Goal: Use online tool/utility: Utilize a website feature to perform a specific function

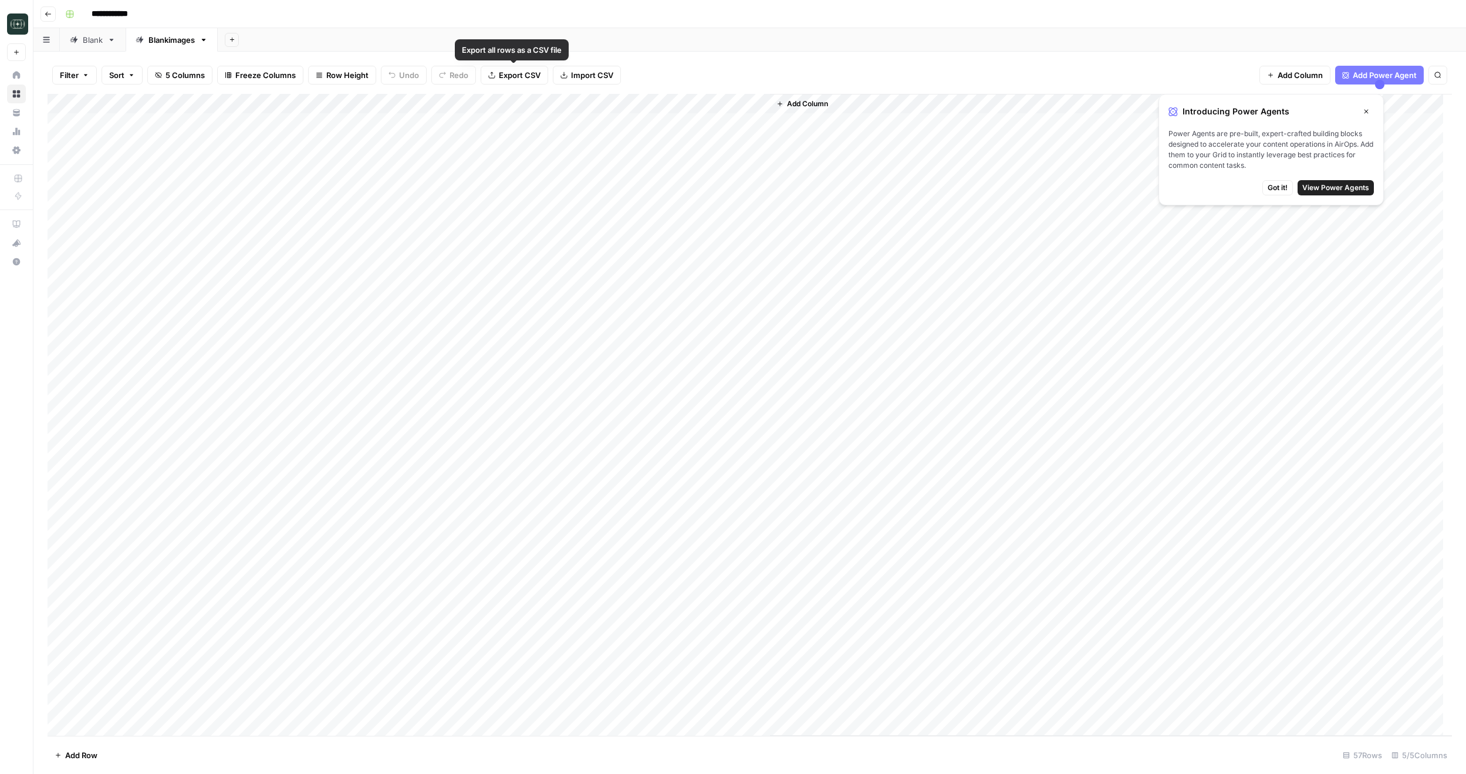
click at [525, 76] on span "Export CSV" at bounding box center [520, 75] width 42 height 12
click at [1360, 110] on button "Close" at bounding box center [1365, 111] width 15 height 15
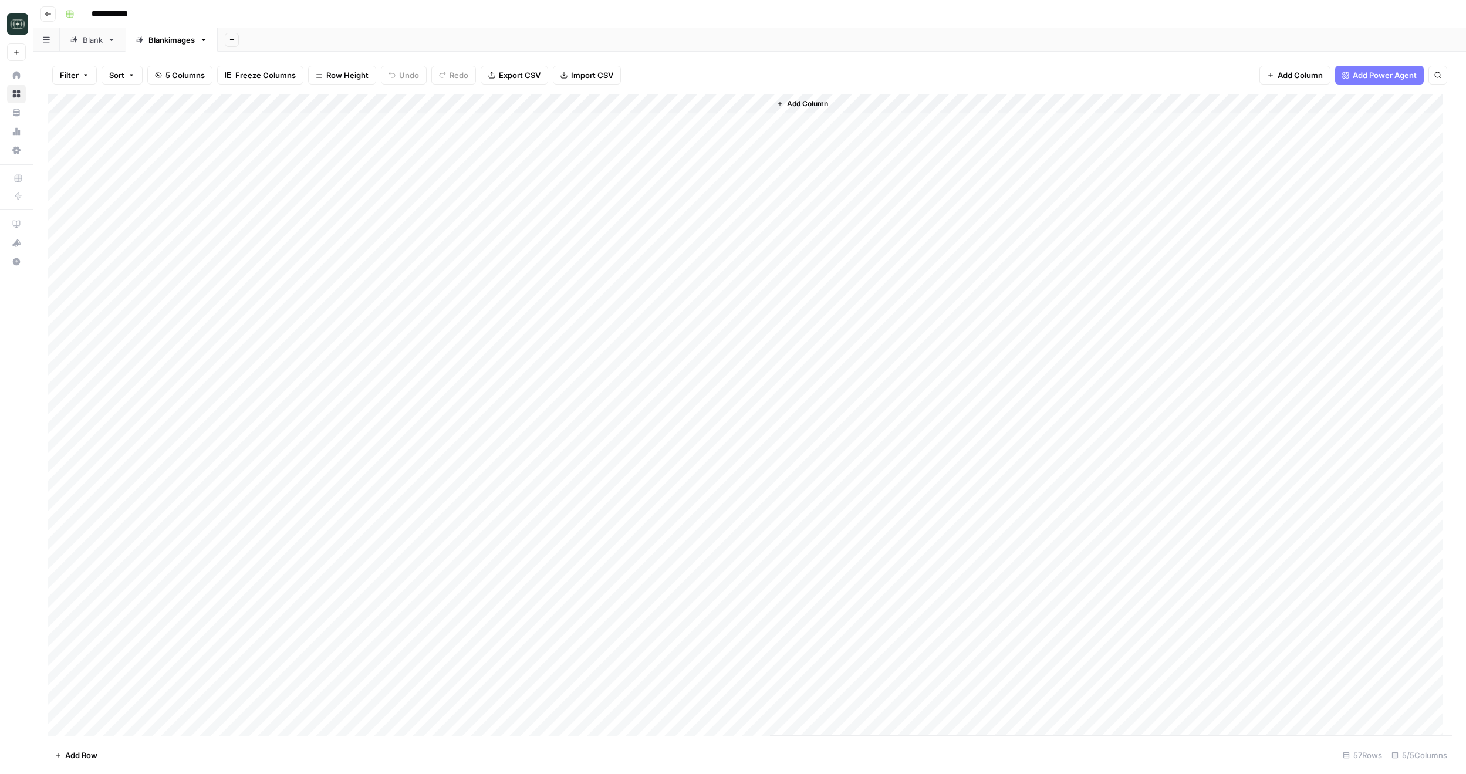
click at [557, 124] on div "Add Column" at bounding box center [750, 415] width 1404 height 642
click at [538, 120] on div "Add Column" at bounding box center [750, 415] width 1404 height 642
click at [593, 126] on input "**********" at bounding box center [593, 126] width 188 height 14
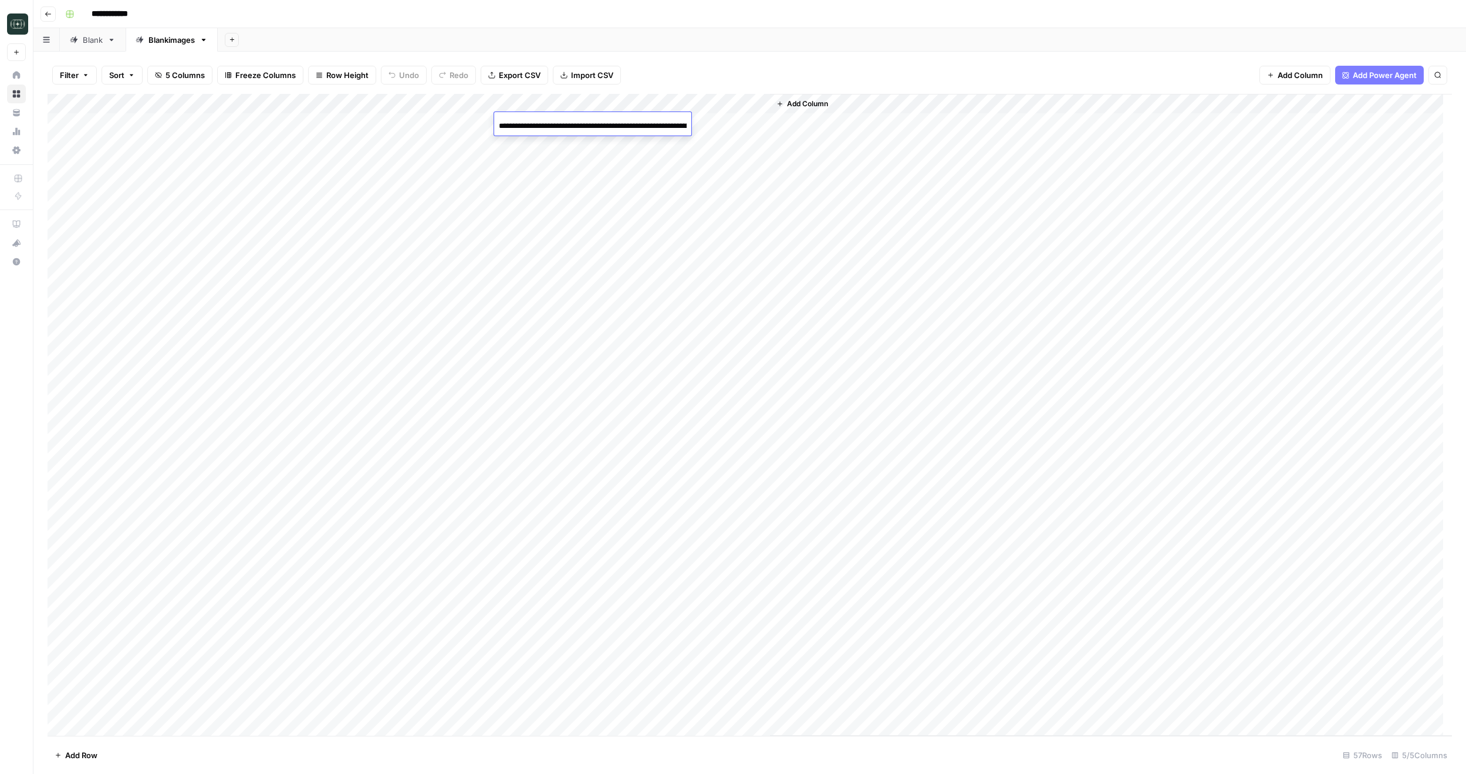
click at [593, 126] on input "**********" at bounding box center [593, 126] width 188 height 14
click at [235, 436] on div "Add Column" at bounding box center [750, 415] width 1404 height 642
click at [538, 139] on div "Add Column" at bounding box center [750, 415] width 1404 height 642
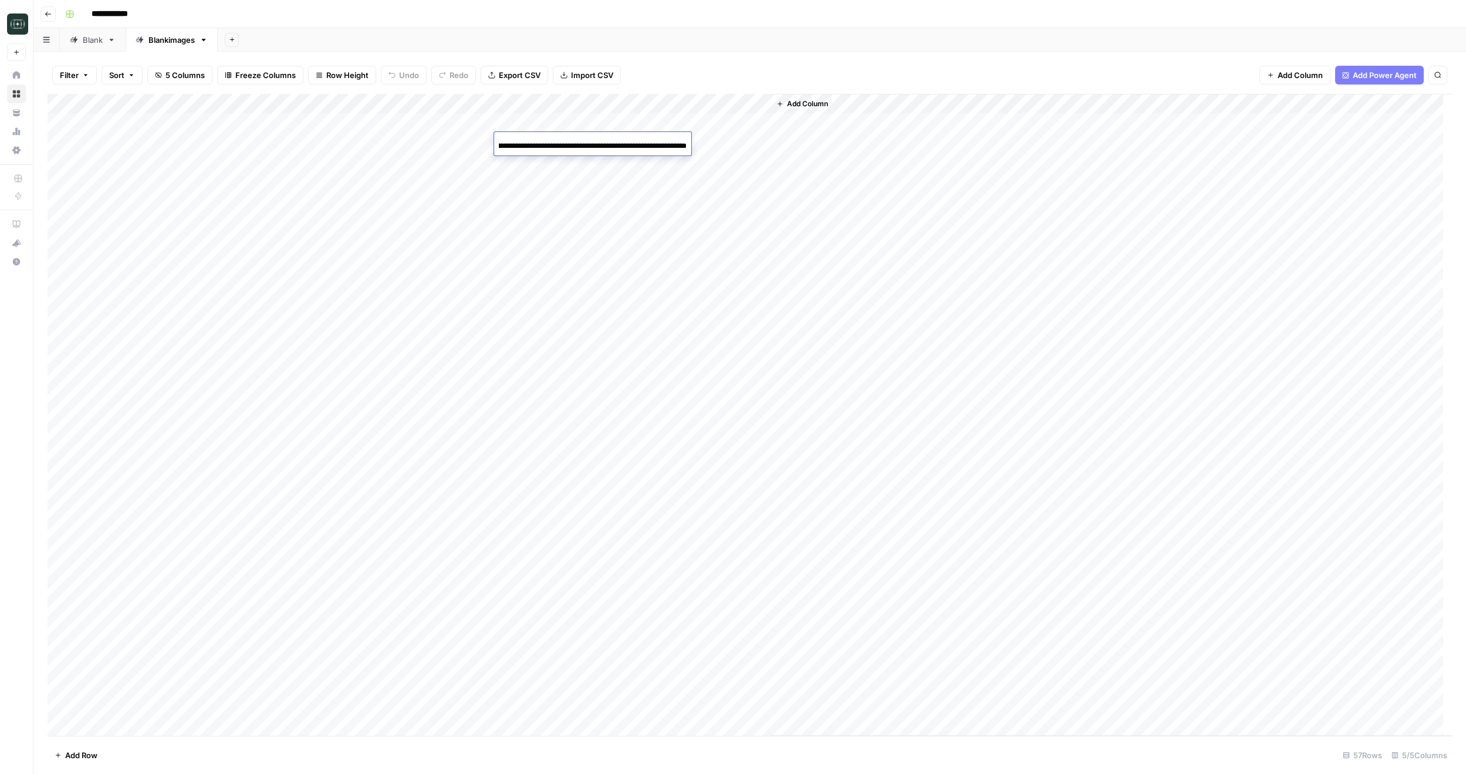
click at [545, 145] on input "**********" at bounding box center [593, 146] width 188 height 14
click at [146, 410] on div "Add Column" at bounding box center [750, 415] width 1404 height 642
click at [533, 124] on div "Add Column" at bounding box center [750, 415] width 1404 height 642
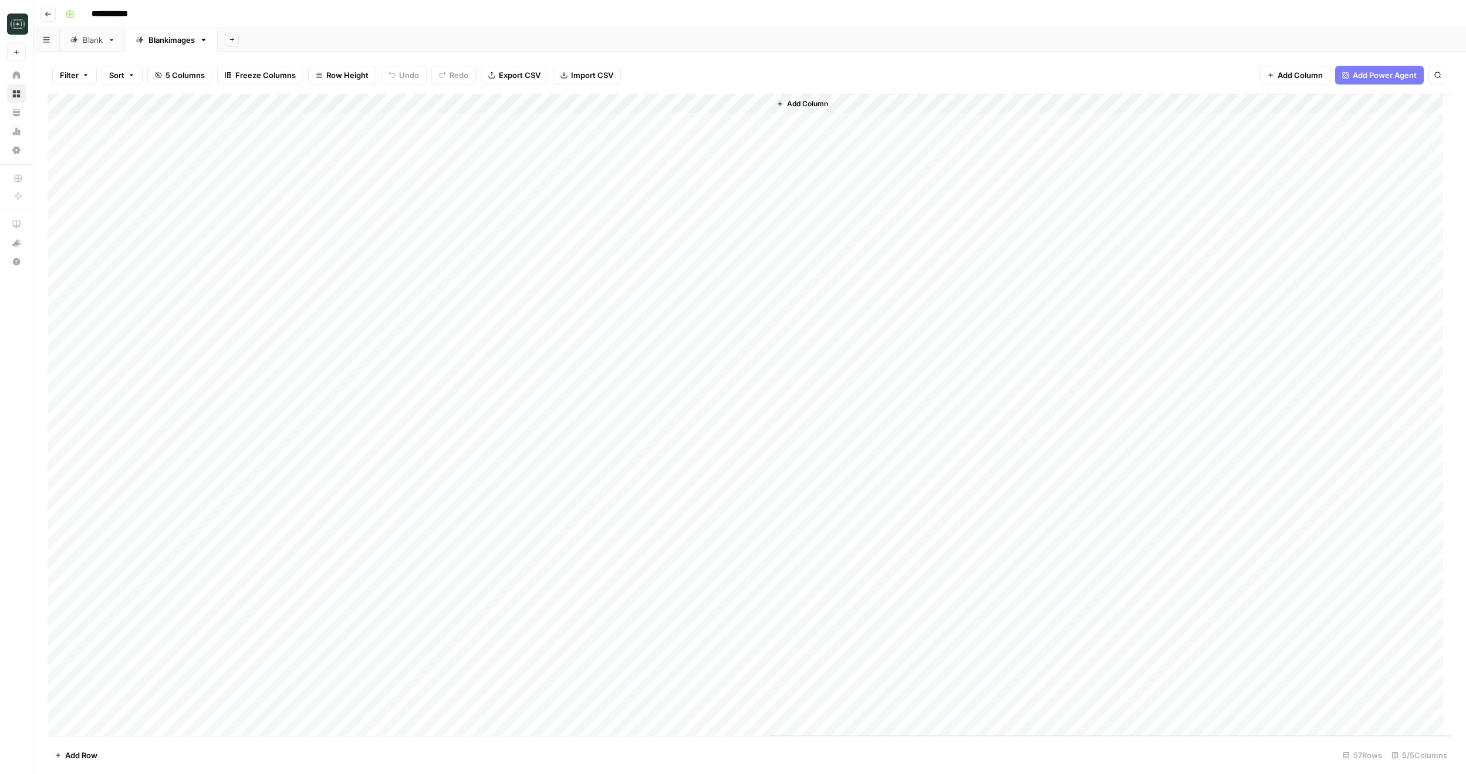
click at [556, 120] on div "Add Column" at bounding box center [750, 415] width 1404 height 642
click at [626, 124] on input "**********" at bounding box center [593, 126] width 188 height 14
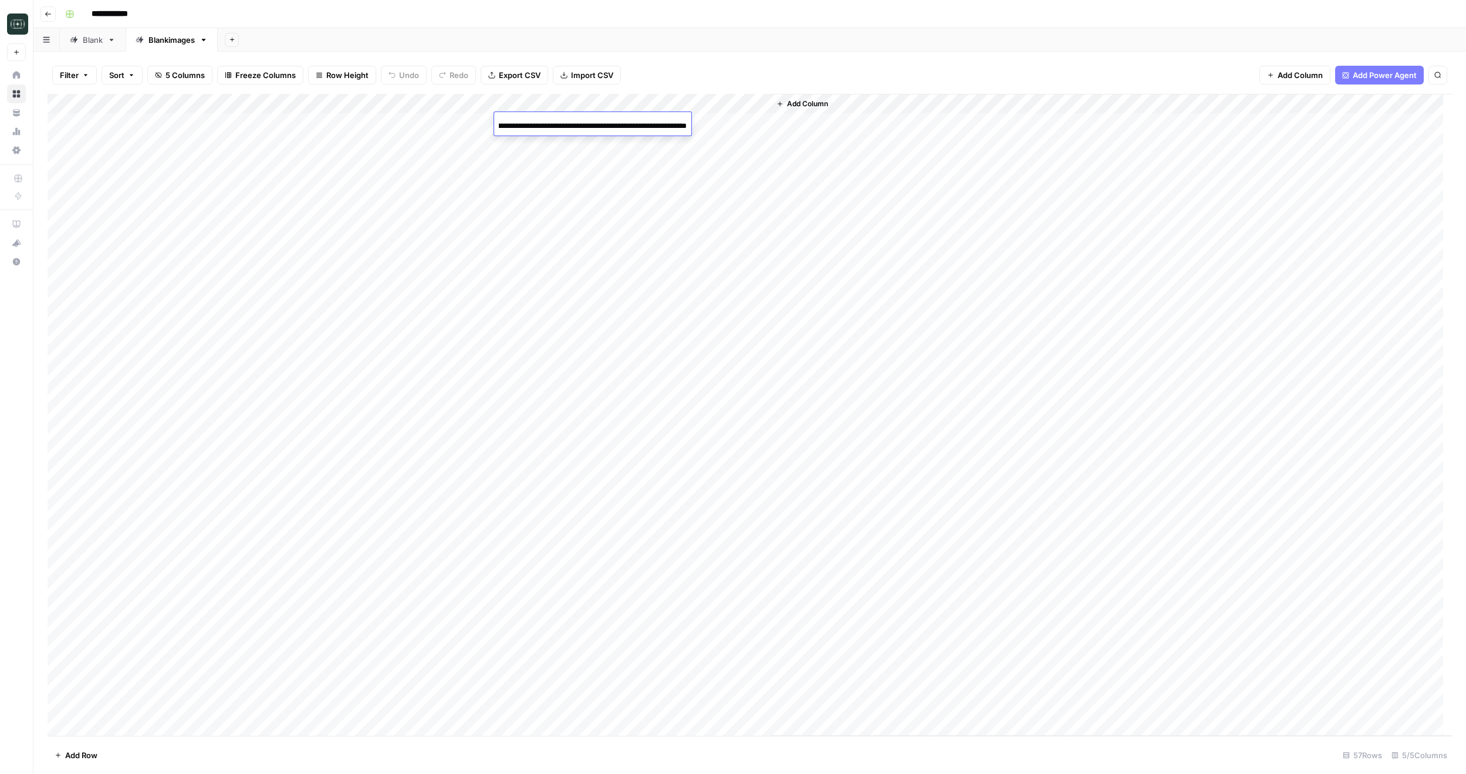
scroll to position [0, 0]
click at [694, 74] on div "Filter Sort 5 Columns Freeze Columns Row Height Undo Redo Export CSV Import CSV…" at bounding box center [750, 75] width 1404 height 38
click at [167, 121] on div "Add Column" at bounding box center [750, 415] width 1404 height 642
click at [360, 120] on div "Add Column" at bounding box center [750, 415] width 1404 height 642
drag, startPoint x: 203, startPoint y: 117, endPoint x: 214, endPoint y: 117, distance: 11.1
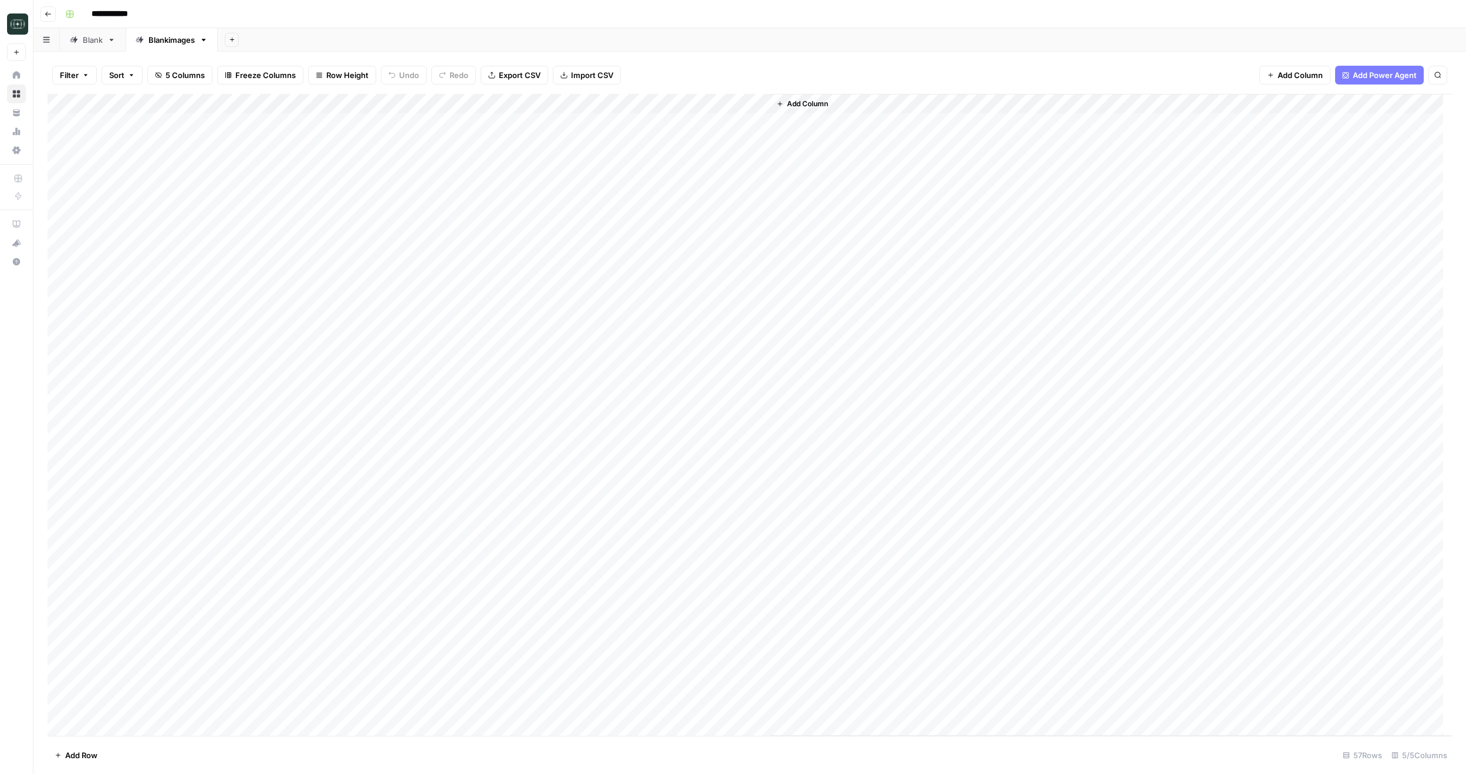
click at [203, 117] on div "Add Column" at bounding box center [750, 415] width 1404 height 642
click at [554, 120] on div "Add Column" at bounding box center [750, 415] width 1404 height 642
click at [196, 121] on div "Add Column" at bounding box center [750, 415] width 1404 height 642
click at [197, 143] on div "Add Column" at bounding box center [750, 415] width 1404 height 642
click at [540, 143] on div "Add Column" at bounding box center [750, 415] width 1404 height 642
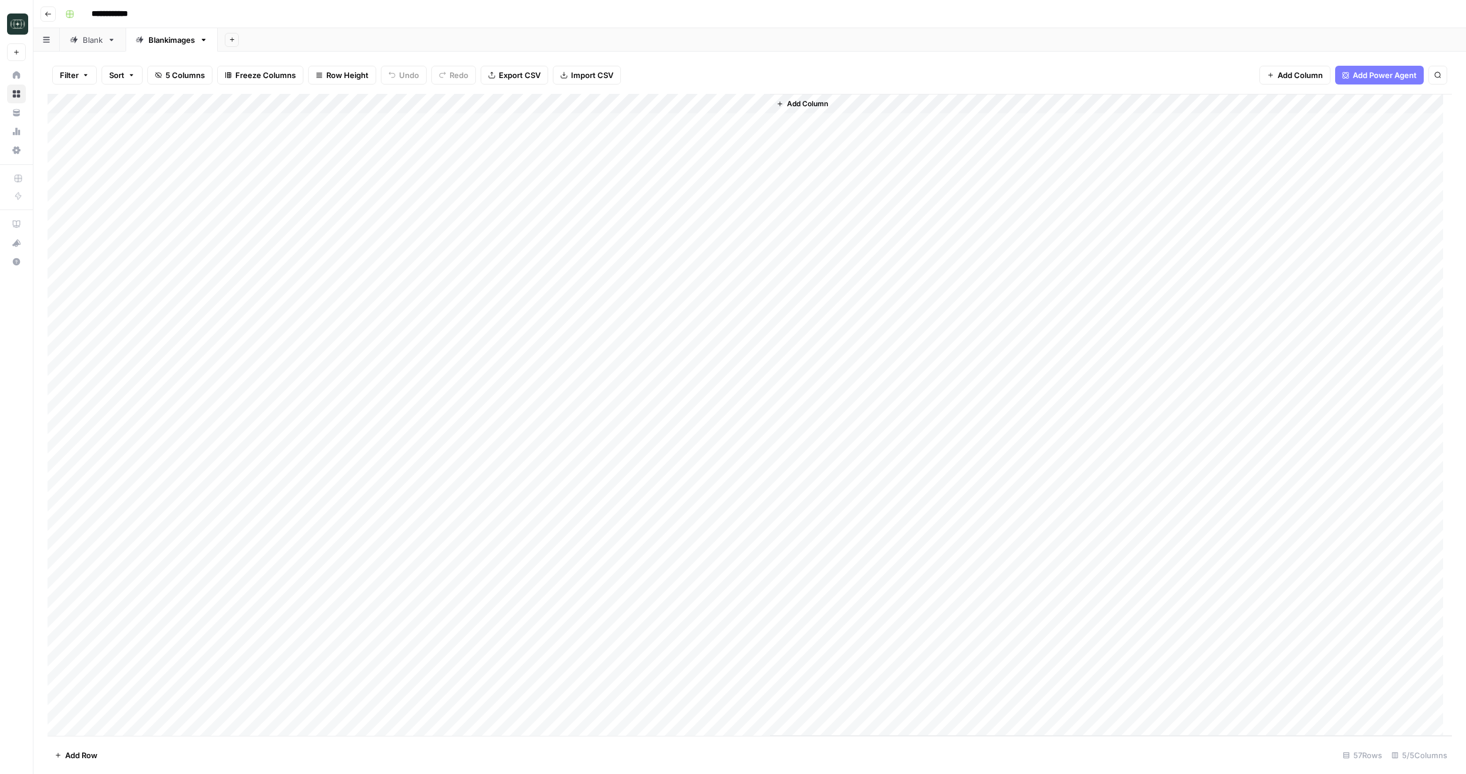
click at [540, 143] on div "Add Column" at bounding box center [750, 415] width 1404 height 642
click at [562, 141] on input "**********" at bounding box center [593, 146] width 188 height 14
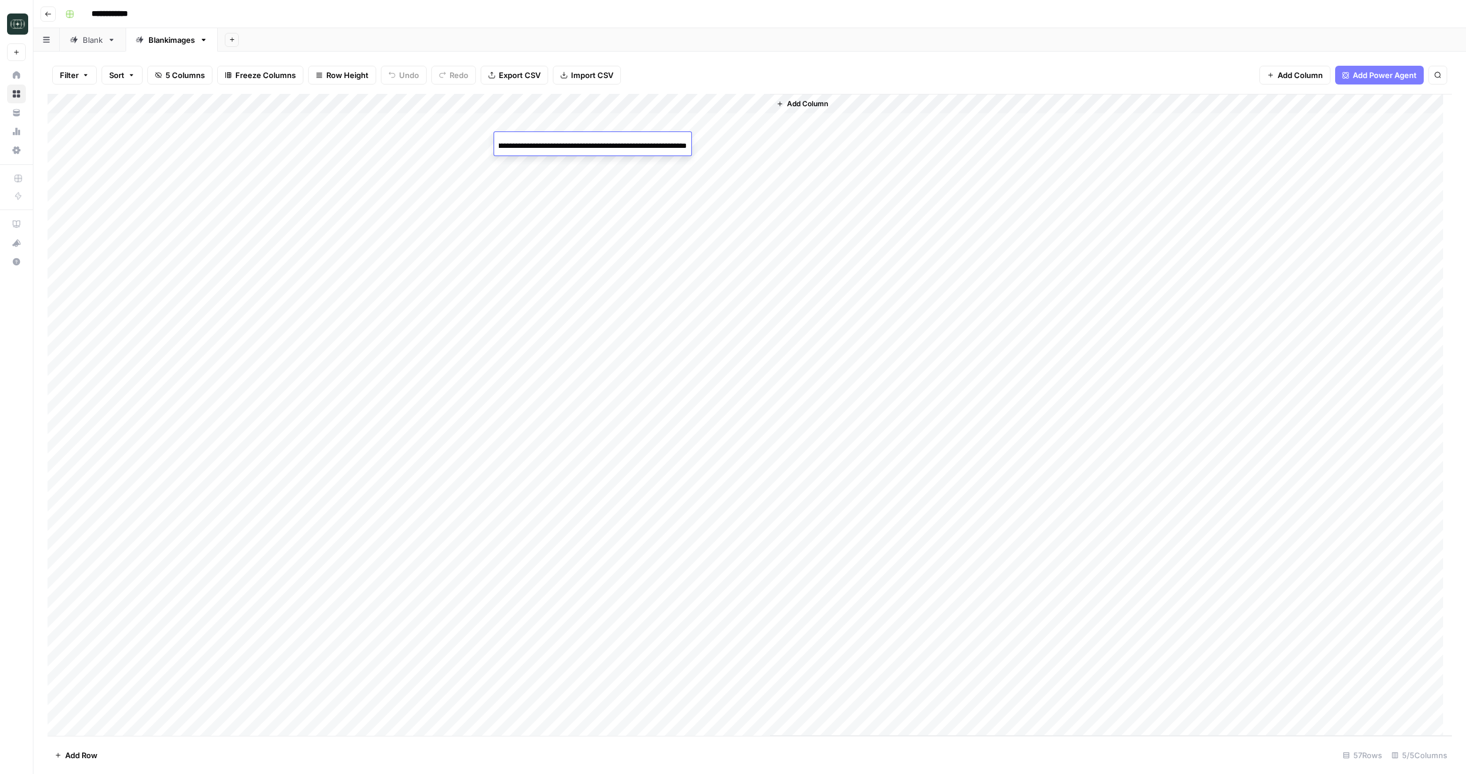
scroll to position [0, 0]
click at [558, 163] on div "Add Column" at bounding box center [750, 415] width 1404 height 642
click at [556, 242] on div "Add Column" at bounding box center [750, 415] width 1404 height 642
click at [549, 305] on div "Add Column" at bounding box center [750, 415] width 1404 height 642
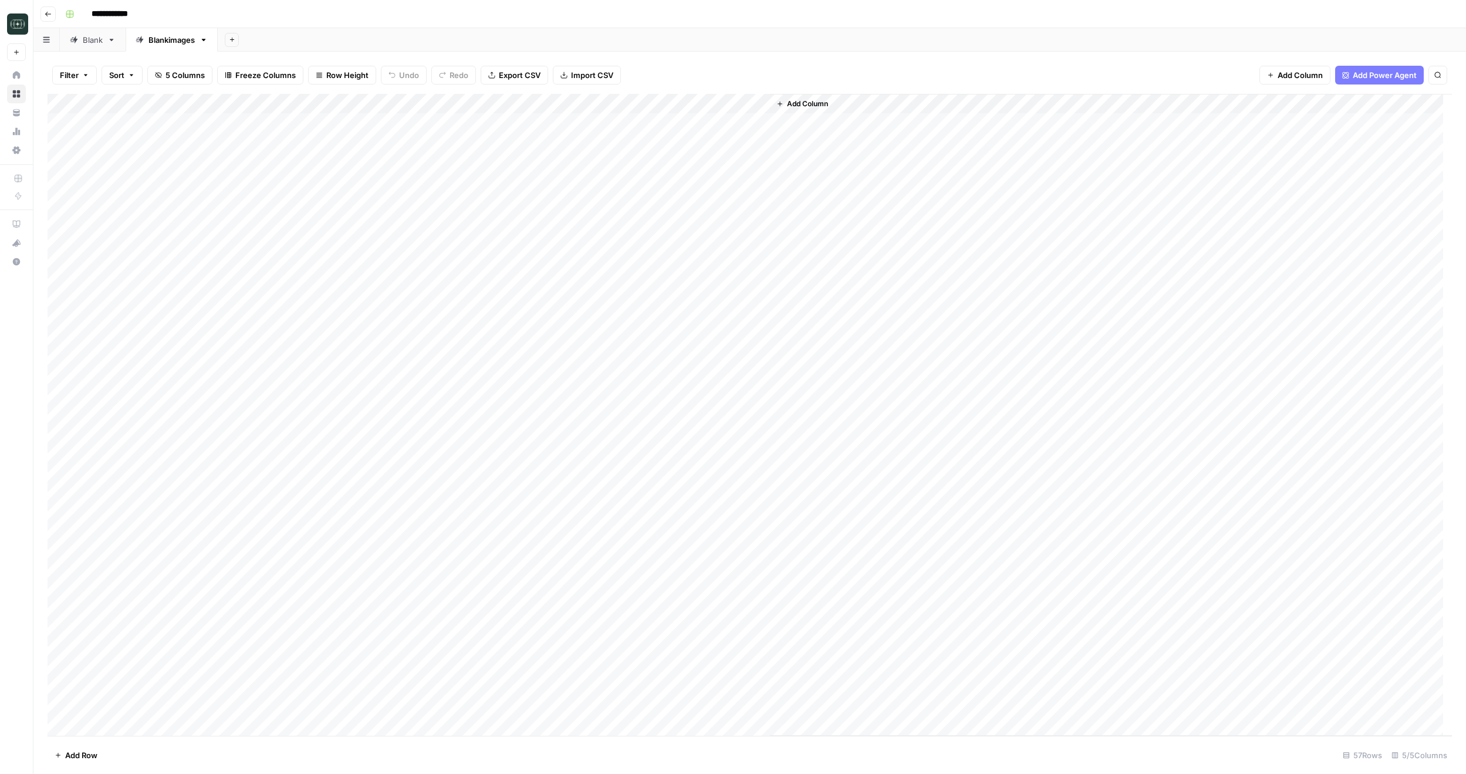
click at [556, 319] on div "Add Column" at bounding box center [750, 415] width 1404 height 642
drag, startPoint x: 557, startPoint y: 119, endPoint x: 552, endPoint y: 647, distance: 528.7
click at [560, 718] on div "Add Column" at bounding box center [750, 415] width 1404 height 642
drag, startPoint x: 546, startPoint y: 705, endPoint x: 552, endPoint y: 124, distance: 580.3
click at [552, 124] on div "Add Column" at bounding box center [750, 415] width 1404 height 642
